Goal: Task Accomplishment & Management: Manage account settings

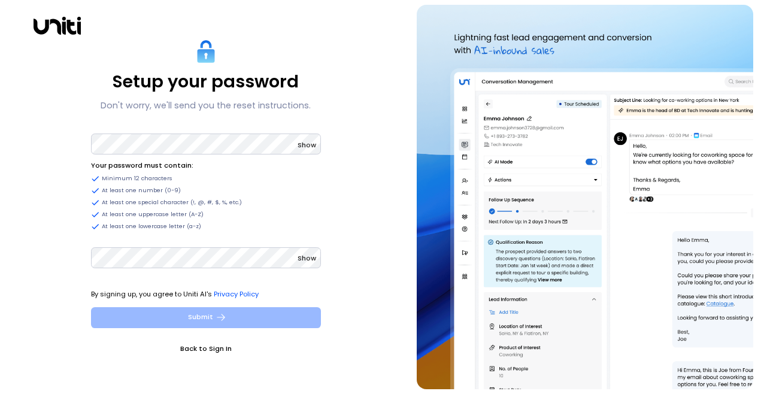
click at [206, 317] on button "Submit" at bounding box center [206, 317] width 230 height 21
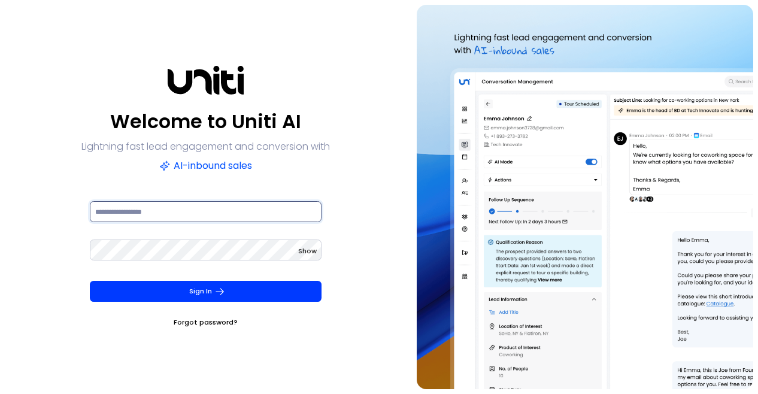
type input "**********"
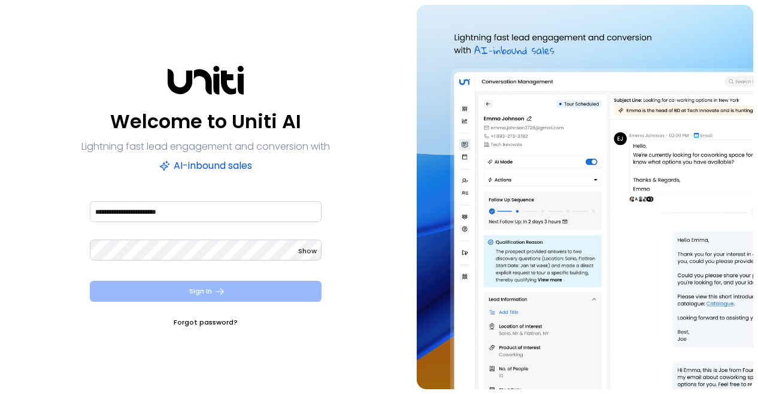
click at [194, 290] on button "Sign In" at bounding box center [206, 291] width 232 height 21
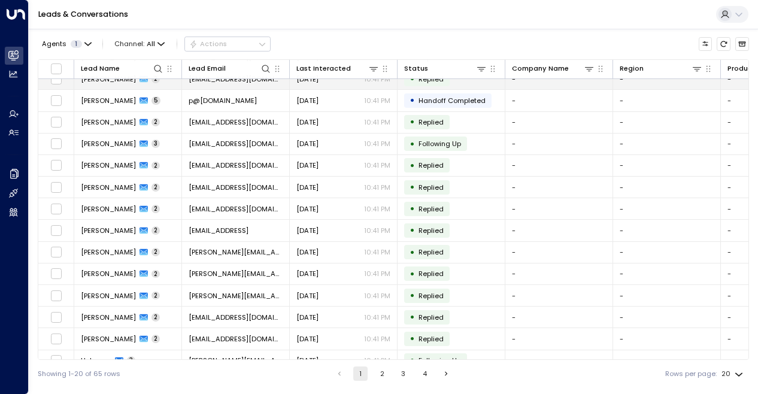
scroll to position [151, 0]
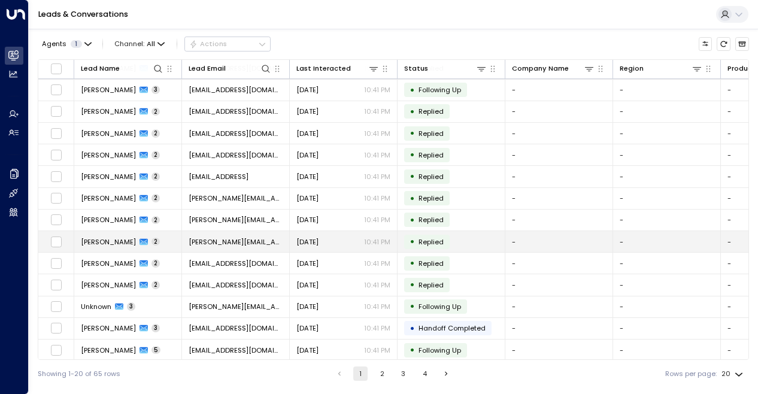
click at [418, 237] on span "Replied" at bounding box center [430, 242] width 25 height 10
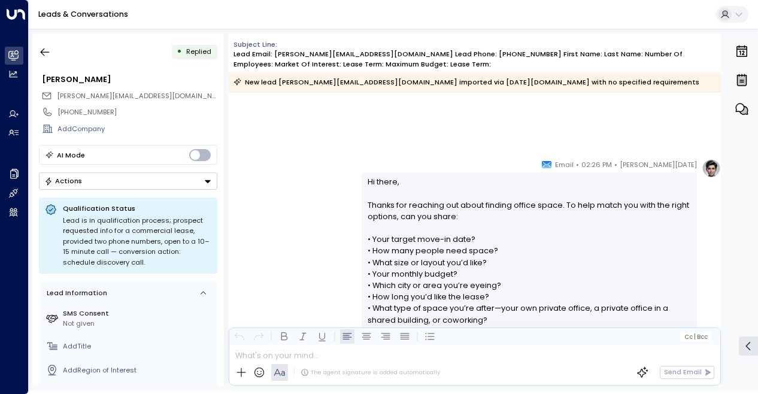
click at [175, 180] on button "Actions" at bounding box center [128, 180] width 178 height 17
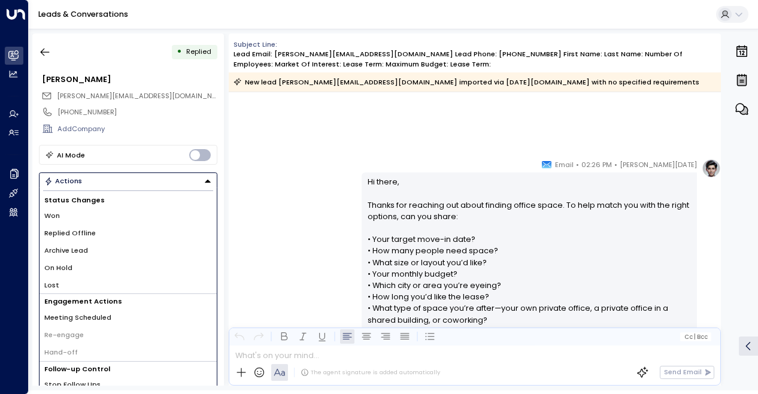
click at [305, 185] on div "[PERSON_NAME] [DATE] • 02:26 PM • Email Hi there, Thanks for reaching out about…" at bounding box center [475, 284] width 492 height 251
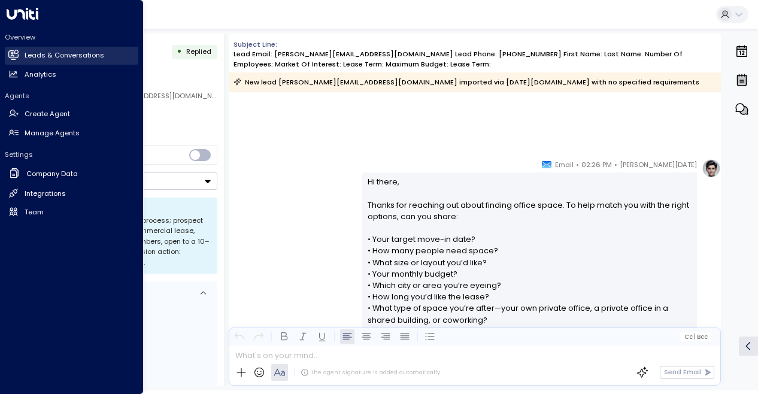
click at [28, 52] on h2 "Leads & Conversations" at bounding box center [65, 55] width 80 height 10
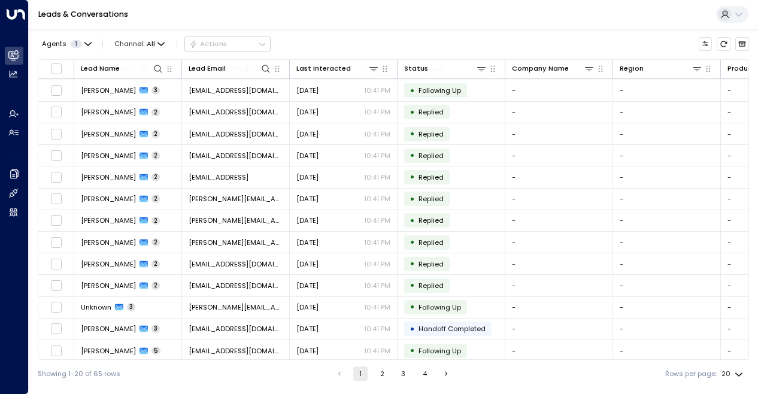
scroll to position [151, 0]
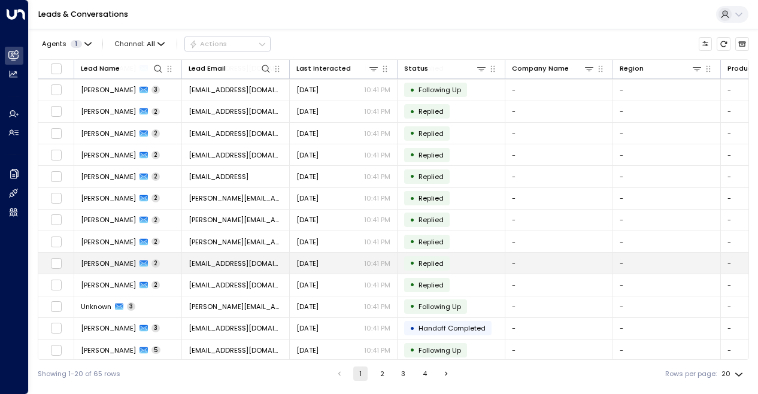
click at [462, 260] on td "• Replied" at bounding box center [451, 263] width 108 height 21
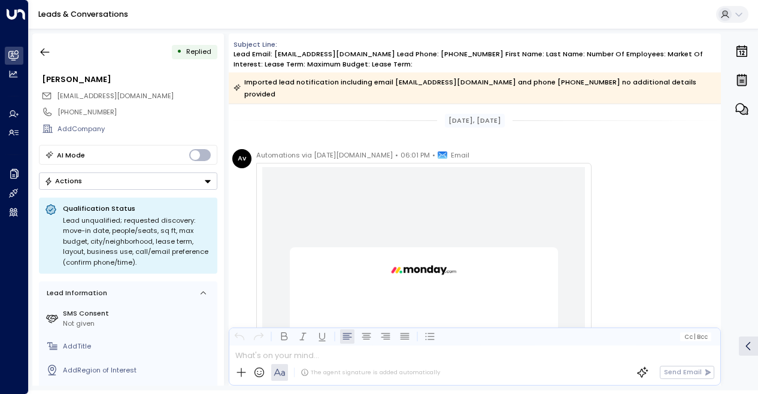
click at [745, 113] on icon "button" at bounding box center [744, 111] width 8 height 8
click at [42, 50] on icon "button" at bounding box center [45, 52] width 12 height 12
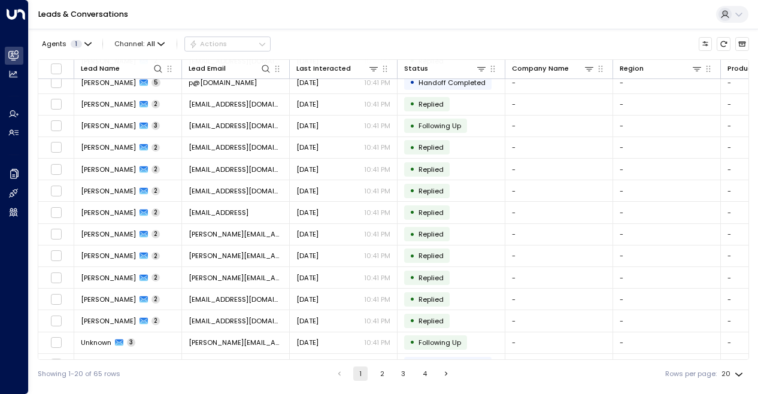
scroll to position [151, 0]
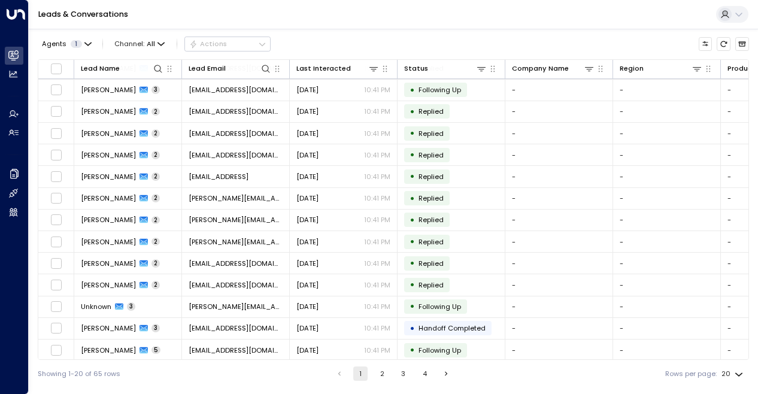
drag, startPoint x: 342, startPoint y: 360, endPoint x: 397, endPoint y: 370, distance: 56.0
click at [397, 370] on div "Showing 1-20 of 65 rows 1 2 3 4 Rows per page: 20 **" at bounding box center [393, 374] width 711 height 28
click at [377, 369] on button "2" at bounding box center [382, 373] width 14 height 14
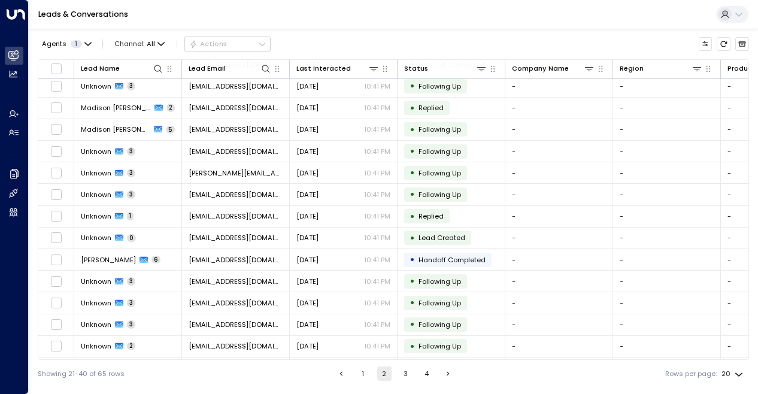
scroll to position [151, 0]
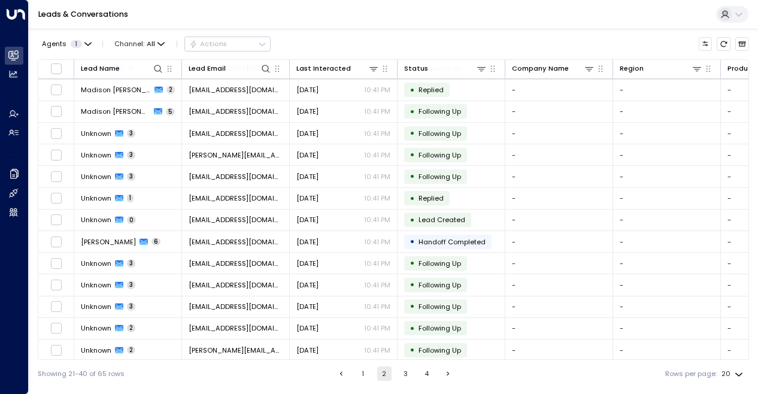
click at [426, 374] on button "4" at bounding box center [427, 373] width 14 height 14
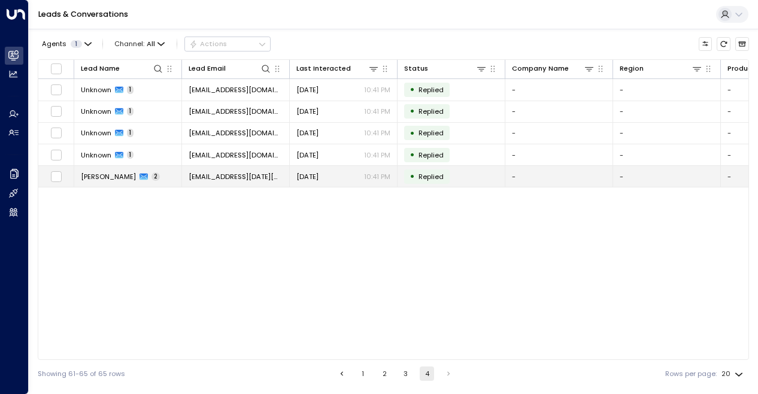
click at [484, 175] on td "• Replied" at bounding box center [451, 176] width 108 height 21
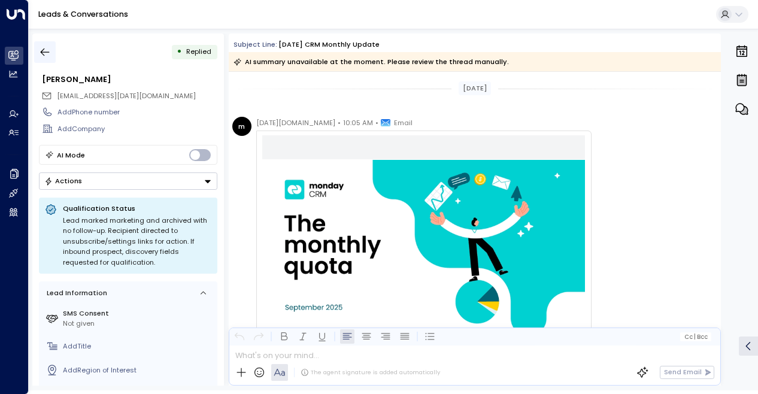
click at [48, 54] on icon "button" at bounding box center [45, 52] width 12 height 12
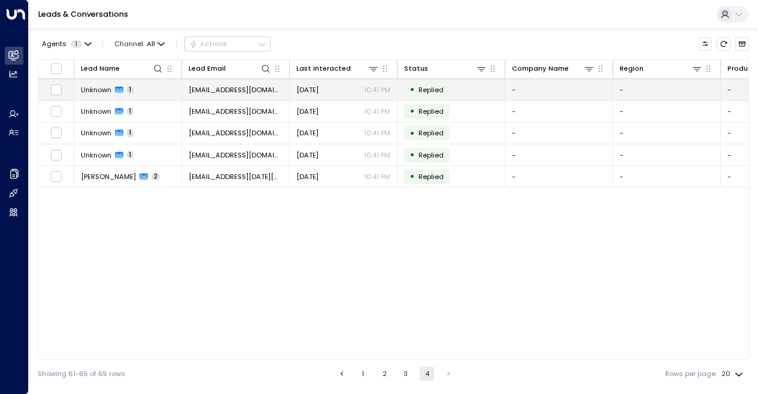
click at [249, 88] on td "[EMAIL_ADDRESS][DOMAIN_NAME]" at bounding box center [236, 89] width 108 height 21
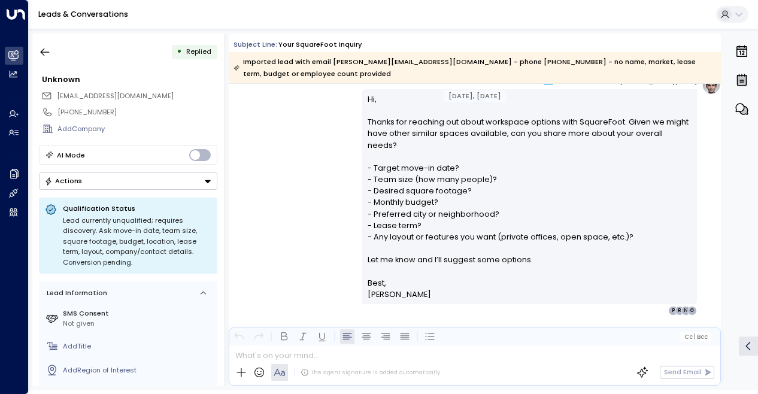
scroll to position [913, 0]
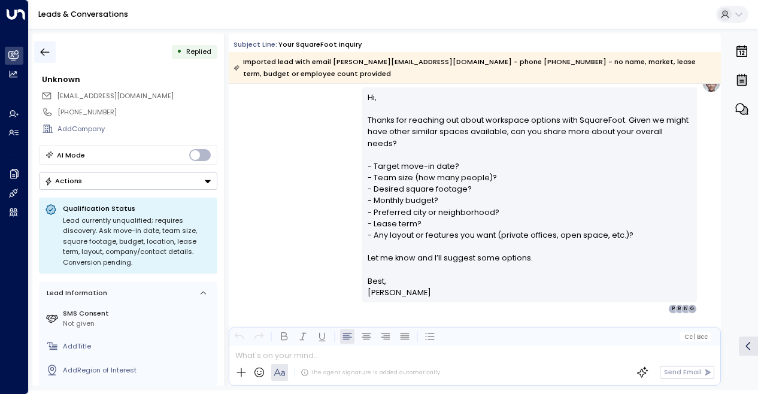
click at [45, 56] on icon "button" at bounding box center [45, 52] width 12 height 12
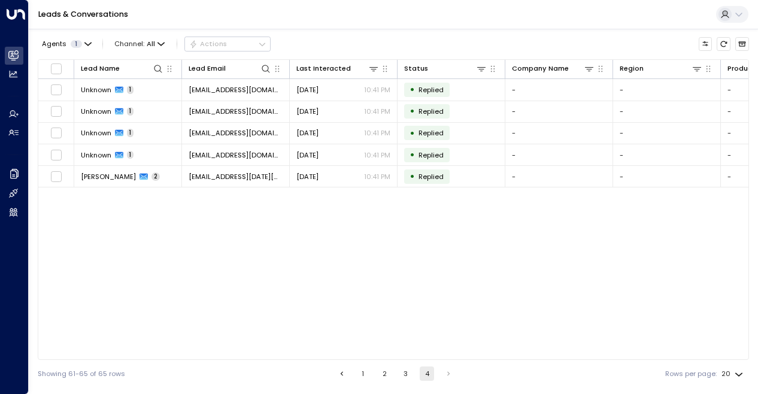
click at [365, 372] on button "1" at bounding box center [363, 373] width 14 height 14
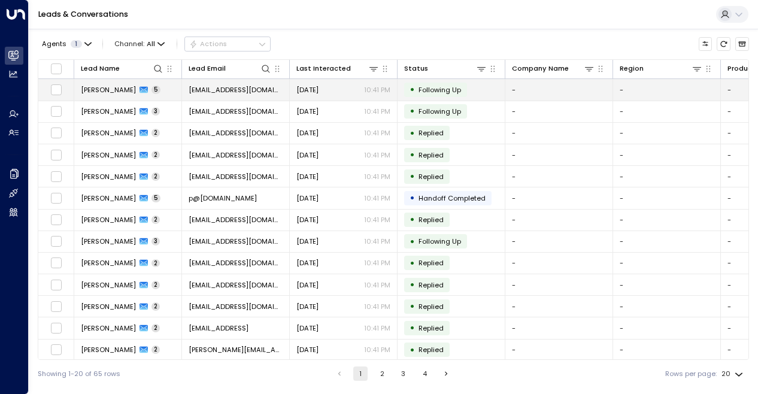
click at [168, 90] on td "[PERSON_NAME] 5" at bounding box center [128, 89] width 108 height 21
